Goal: Task Accomplishment & Management: Manage account settings

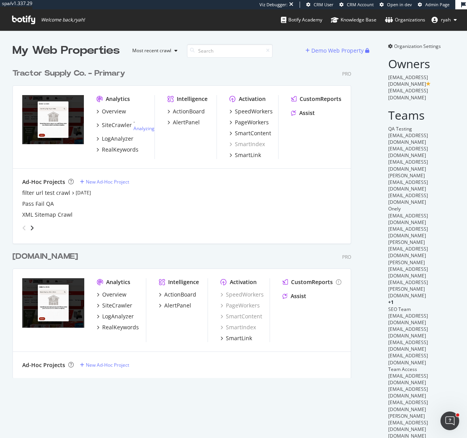
click at [117, 74] on div "Tractor Supply Co. - Primary" at bounding box center [68, 73] width 113 height 11
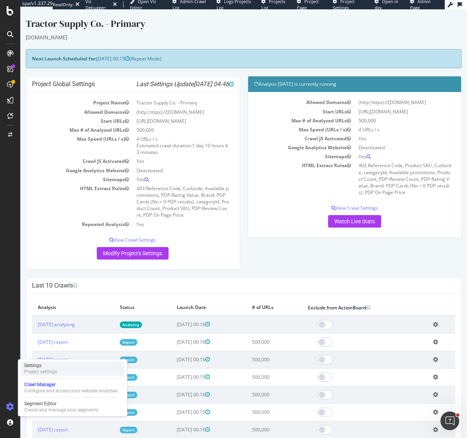
click at [37, 375] on div "Settings Project settings" at bounding box center [72, 369] width 103 height 14
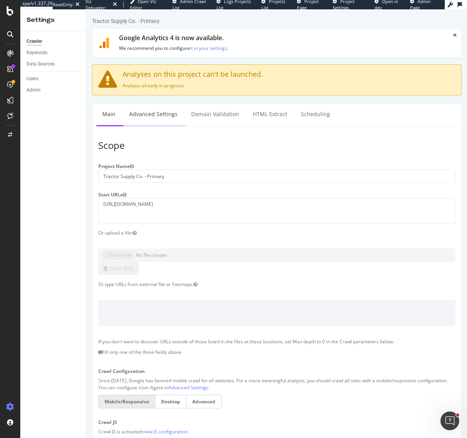
click at [163, 113] on link "Advanced Settings" at bounding box center [153, 114] width 60 height 21
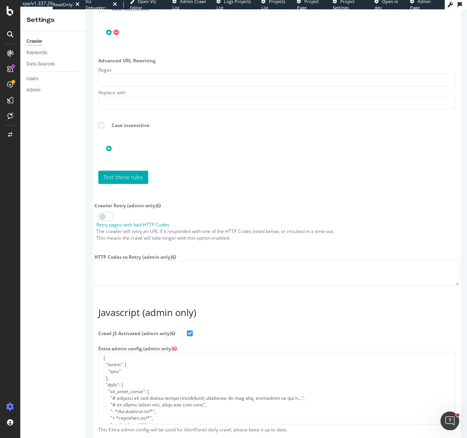
scroll to position [1978, 0]
